Goal: Find specific page/section: Locate a particular part of the current website

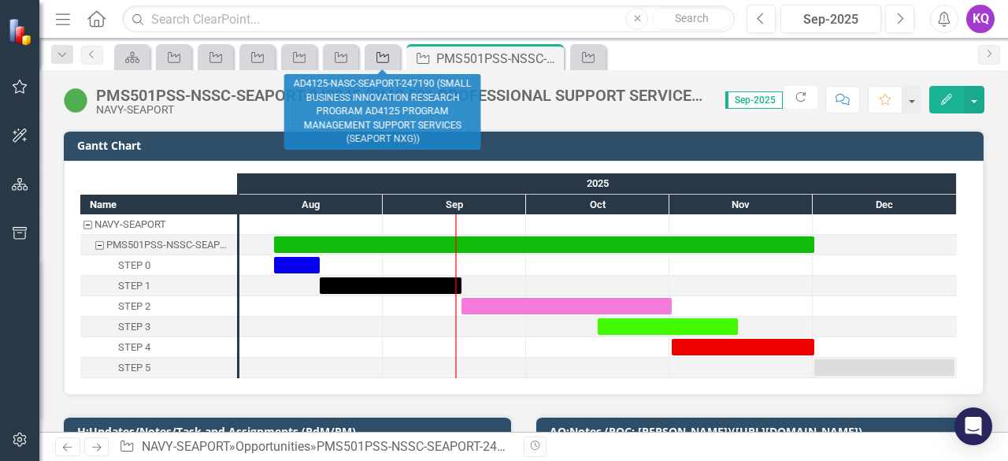
click at [389, 51] on icon "Opportunity" at bounding box center [383, 57] width 16 height 13
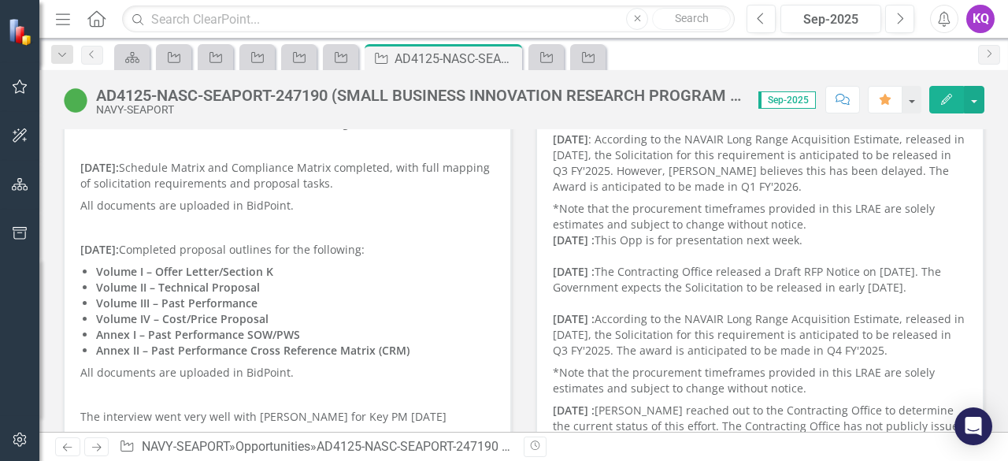
scroll to position [210, 0]
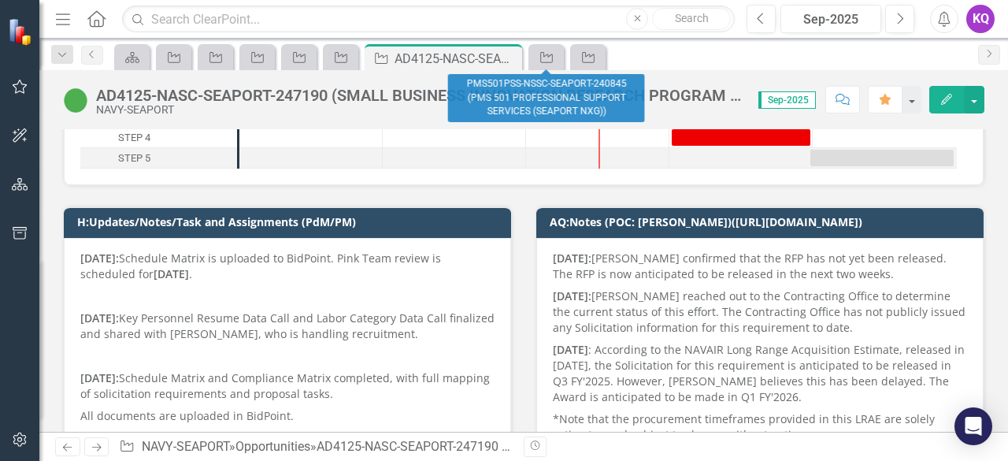
click at [570, 58] on div "Opportunity" at bounding box center [587, 57] width 35 height 26
click at [555, 59] on link "Opportunity" at bounding box center [546, 57] width 28 height 20
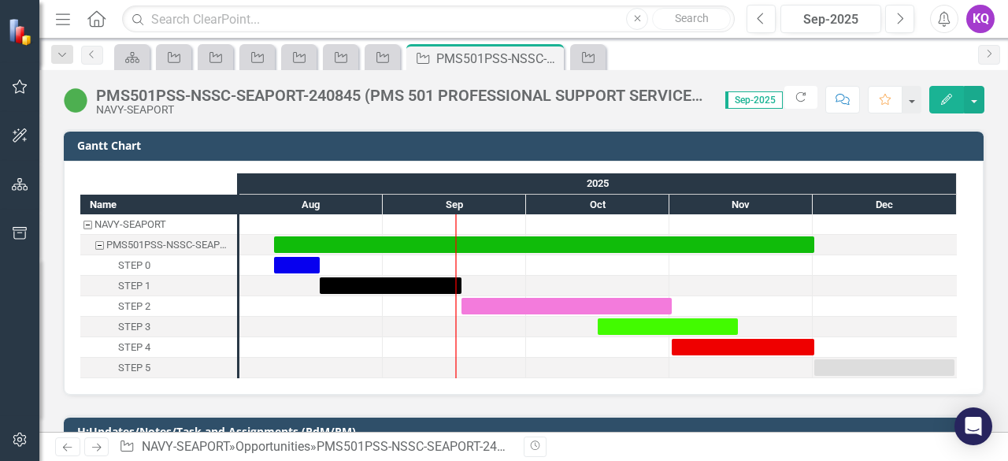
click at [206, 92] on div "PMS501PSS-NSSC-SEAPORT-240845 (PMS 501 PROFESSIONAL SUPPORT SERVICES (SEAPORT N…" at bounding box center [403, 95] width 614 height 17
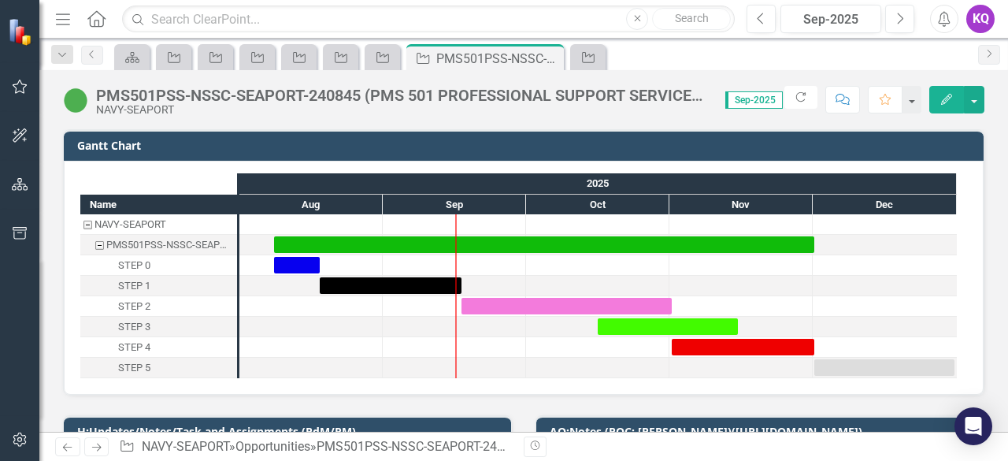
click at [206, 92] on div "PMS501PSS-NSSC-SEAPORT-240845 (PMS 501 PROFESSIONAL SUPPORT SERVICES (SEAPORT N…" at bounding box center [403, 95] width 614 height 17
click at [318, 94] on div "PMS501PSS-NSSC-SEAPORT-240845 (PMS 501 PROFESSIONAL SUPPORT SERVICES (SEAPORT N…" at bounding box center [403, 95] width 614 height 17
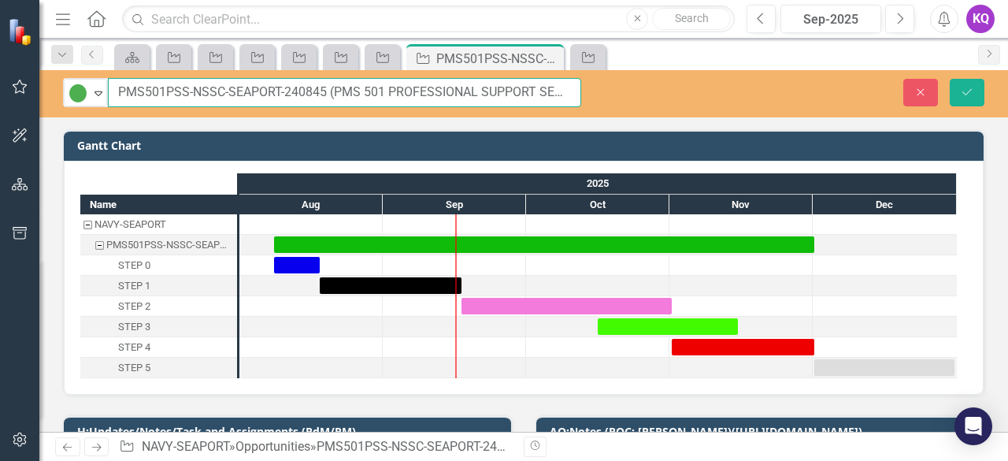
drag, startPoint x: 285, startPoint y: 97, endPoint x: 325, endPoint y: 87, distance: 40.5
click at [325, 87] on input "PMS501PSS-NSSC-SEAPORT-240845 (PMS 501 PROFESSIONAL SUPPORT SERVICES (SEAPORT N…" at bounding box center [344, 92] width 473 height 29
drag, startPoint x: 117, startPoint y: 91, endPoint x: 331, endPoint y: 87, distance: 214.3
click at [331, 87] on input "PMS501PSS-NSSC-SEAPORT-240845 (PMS 501 PROFESSIONAL SUPPORT SERVICES (SEAPORT N…" at bounding box center [344, 92] width 473 height 29
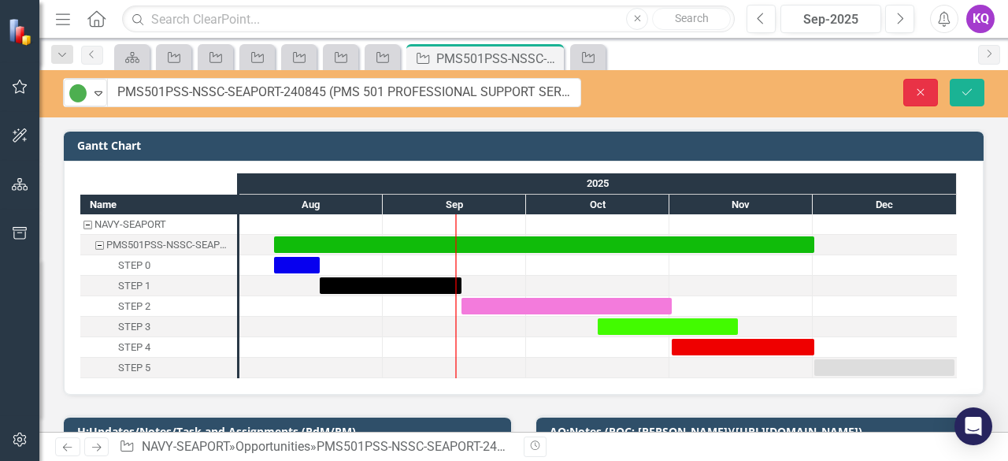
click at [925, 87] on icon "Close" at bounding box center [921, 92] width 14 height 11
